Goal: Information Seeking & Learning: Learn about a topic

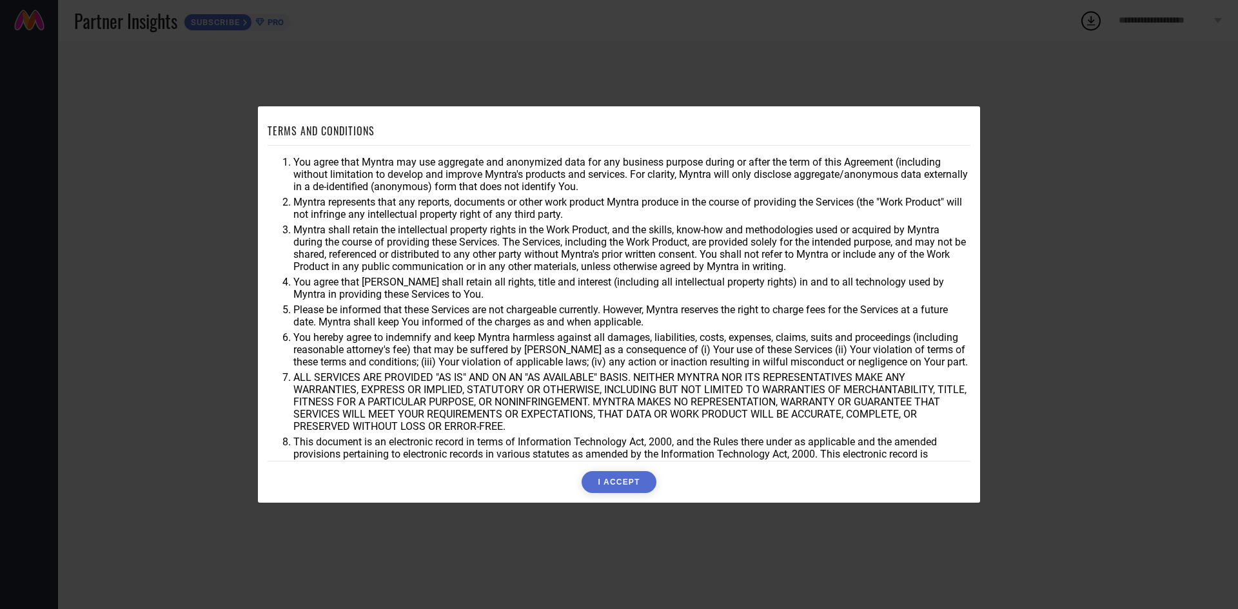
click at [614, 484] on button "I ACCEPT" at bounding box center [619, 482] width 74 height 22
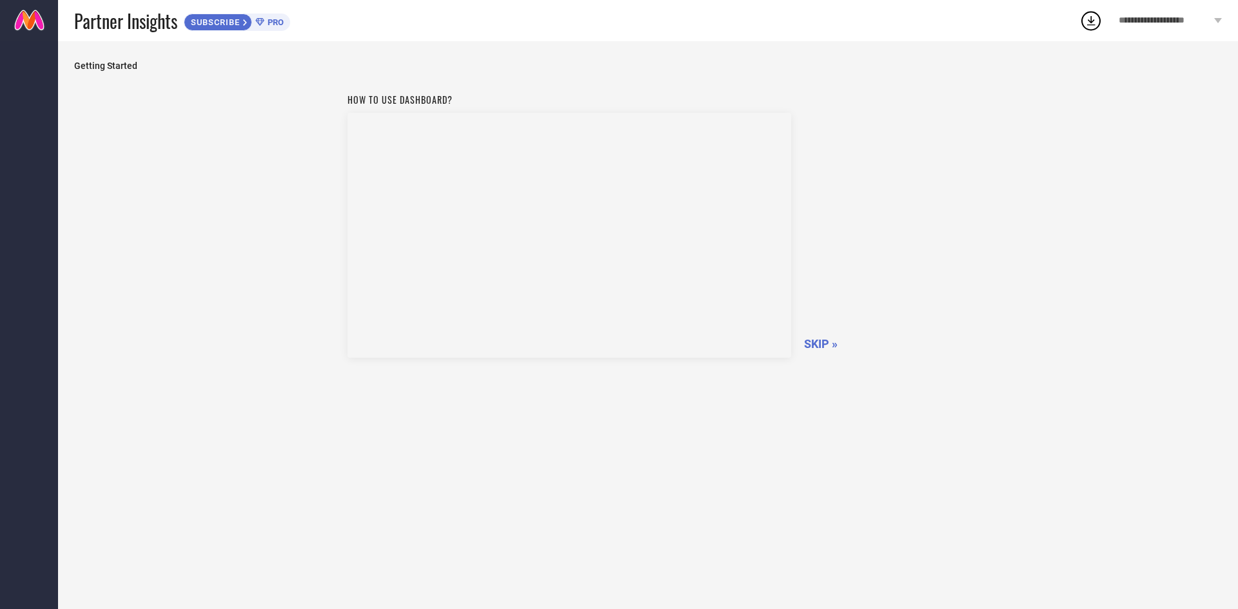
click at [115, 83] on div "Getting Started How to use dashboard? SKIP »" at bounding box center [648, 325] width 1148 height 529
click at [162, 40] on div "Partner Insights SUBSCRIBE PRO" at bounding box center [576, 20] width 1005 height 41
click at [817, 355] on div "How to use dashboard? SKIP »" at bounding box center [649, 223] width 602 height 273
click at [816, 343] on span "SKIP »" at bounding box center [821, 344] width 34 height 14
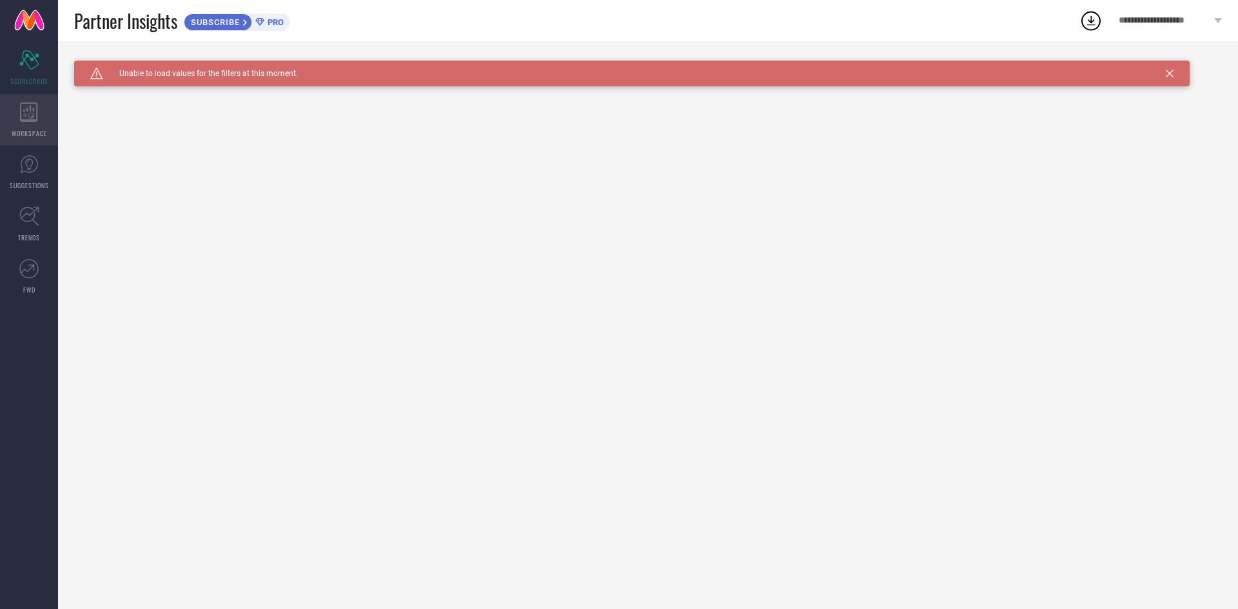
click at [11, 129] on div "WORKSPACE" at bounding box center [29, 120] width 58 height 52
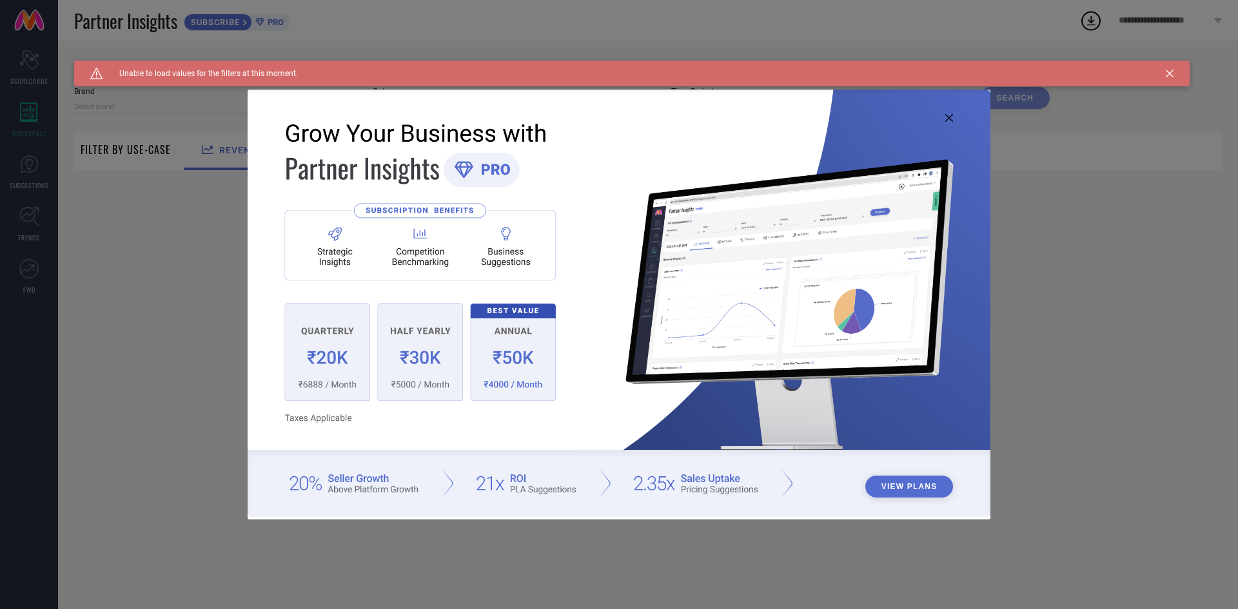
type input "1 STOP FASHION"
type input "All"
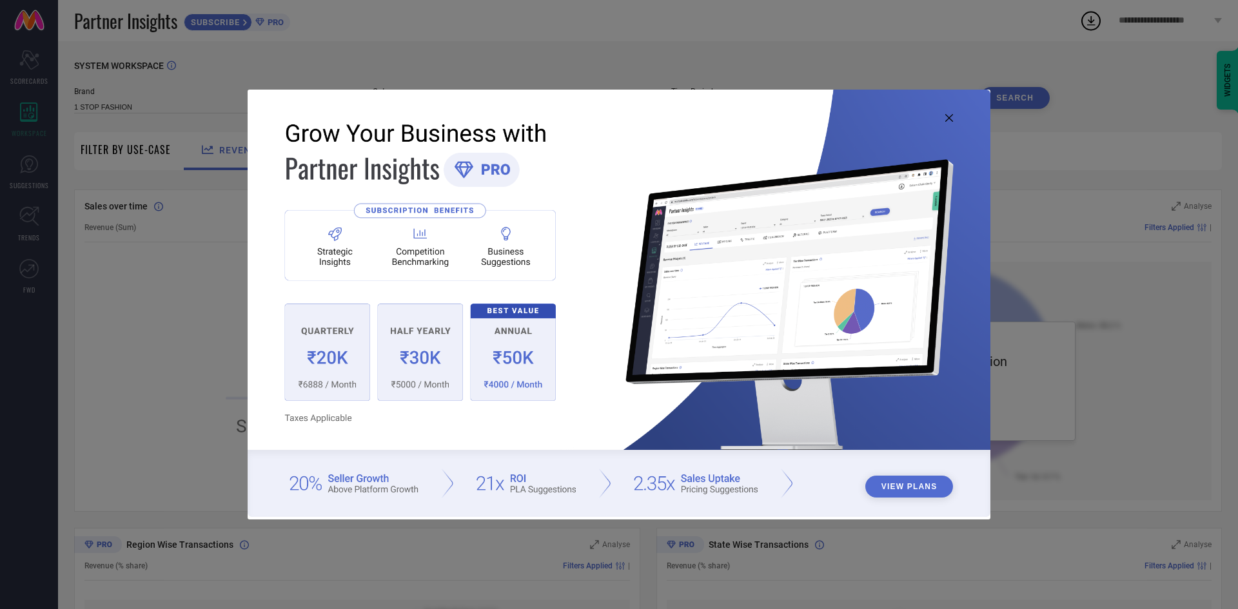
click at [929, 492] on button "View Plans" at bounding box center [909, 487] width 88 height 22
click at [948, 121] on icon at bounding box center [949, 118] width 8 height 8
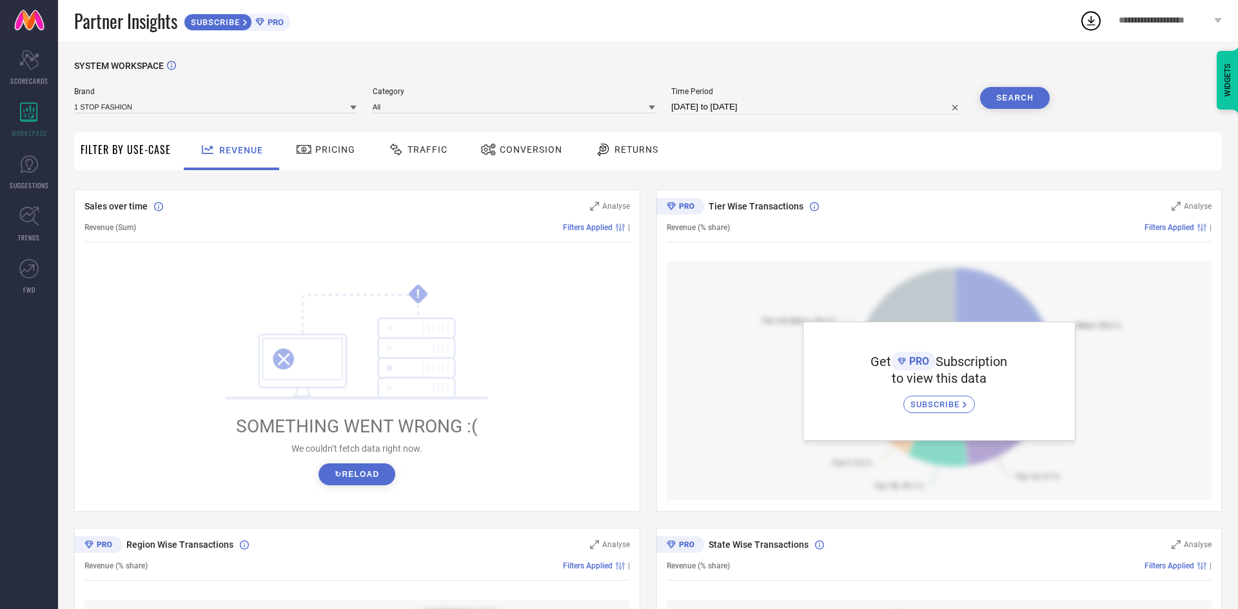
click at [348, 157] on div "Pricing" at bounding box center [326, 150] width 66 height 22
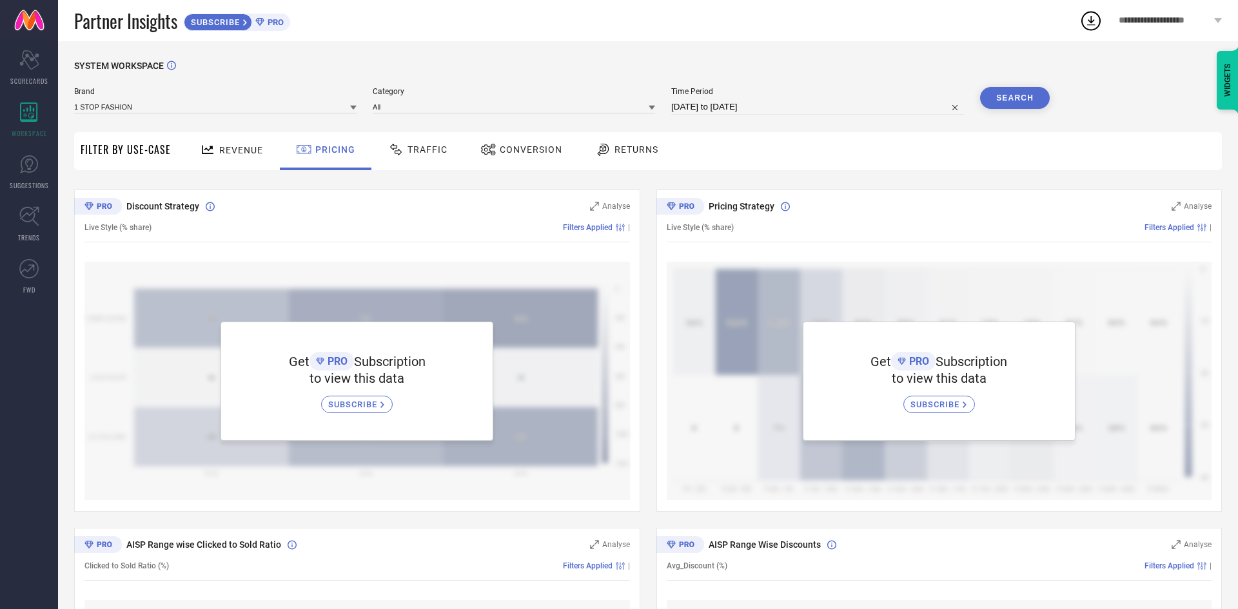
click at [399, 149] on icon at bounding box center [396, 149] width 16 height 15
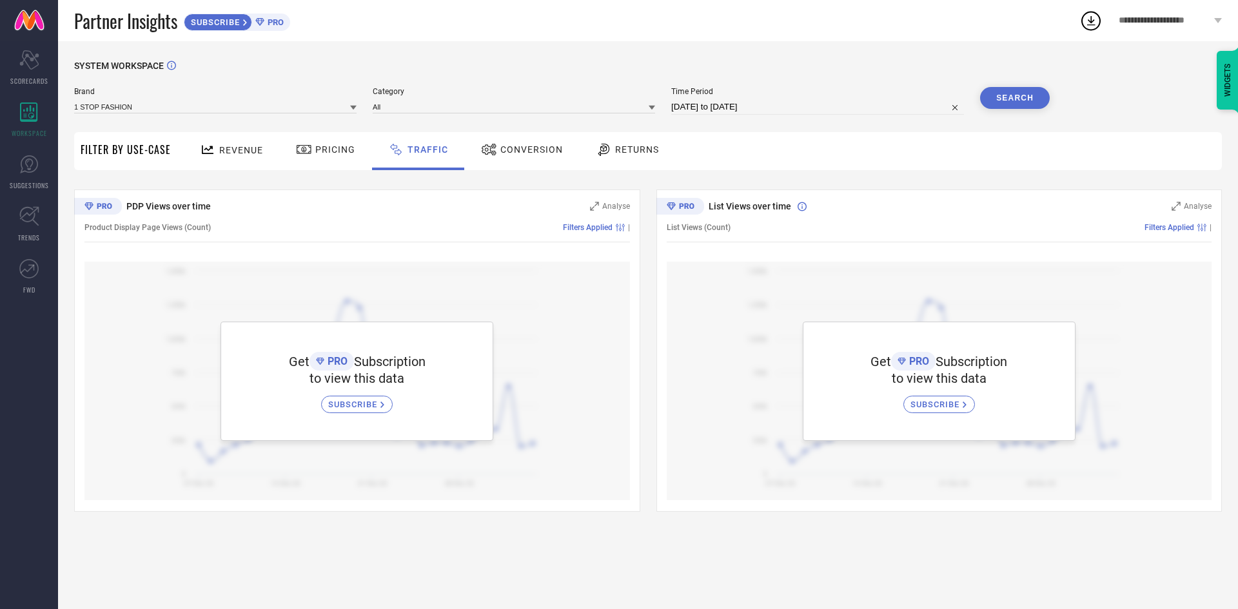
click at [500, 149] on span "Conversion" at bounding box center [531, 149] width 63 height 10
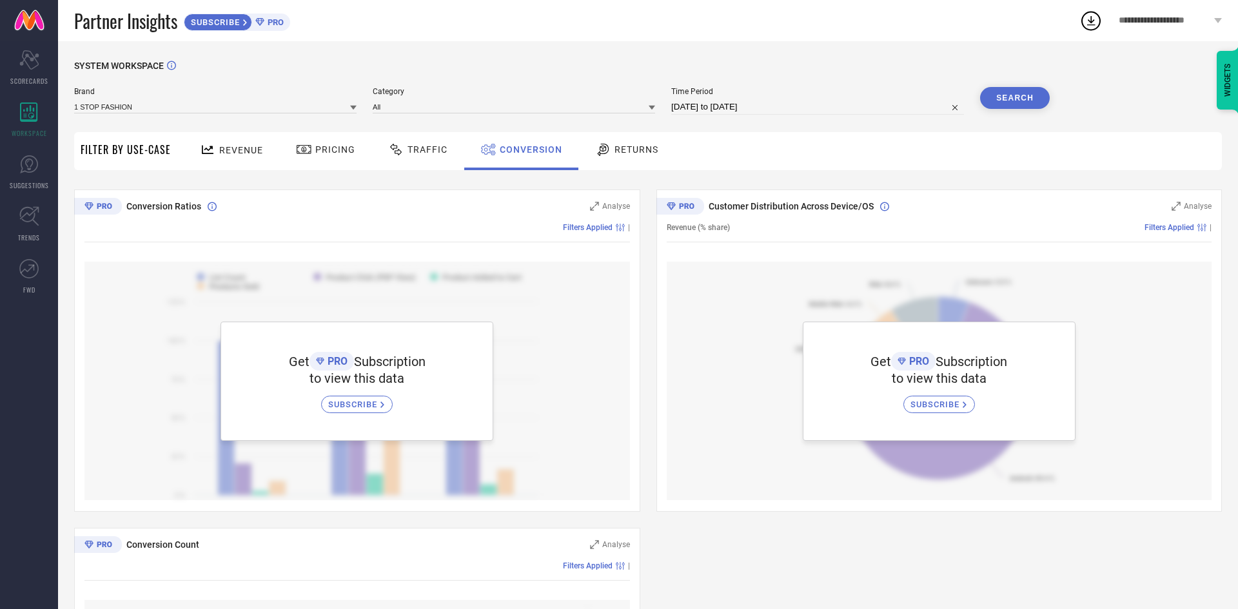
click at [634, 152] on span "Returns" at bounding box center [637, 149] width 44 height 10
